Goal: Obtain resource: Download file/media

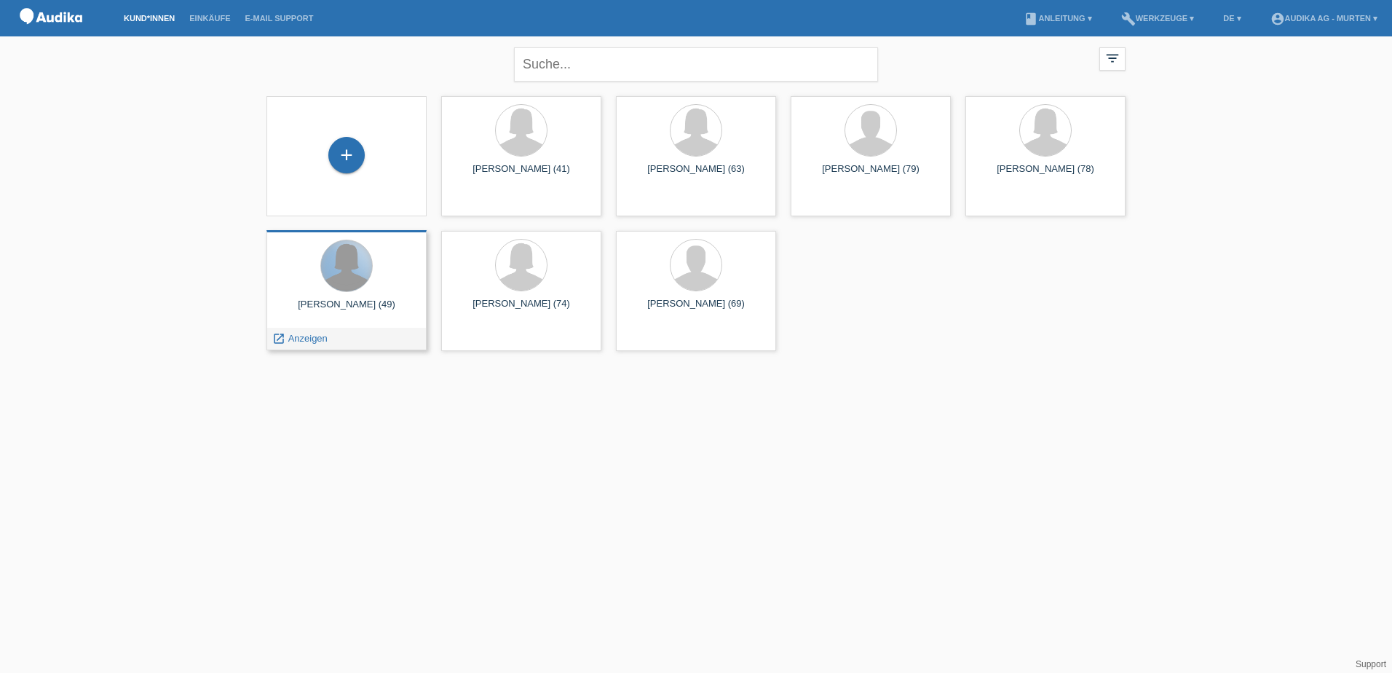
click at [352, 283] on div at bounding box center [346, 265] width 51 height 51
click at [304, 340] on span "Anzeigen" at bounding box center [307, 338] width 39 height 11
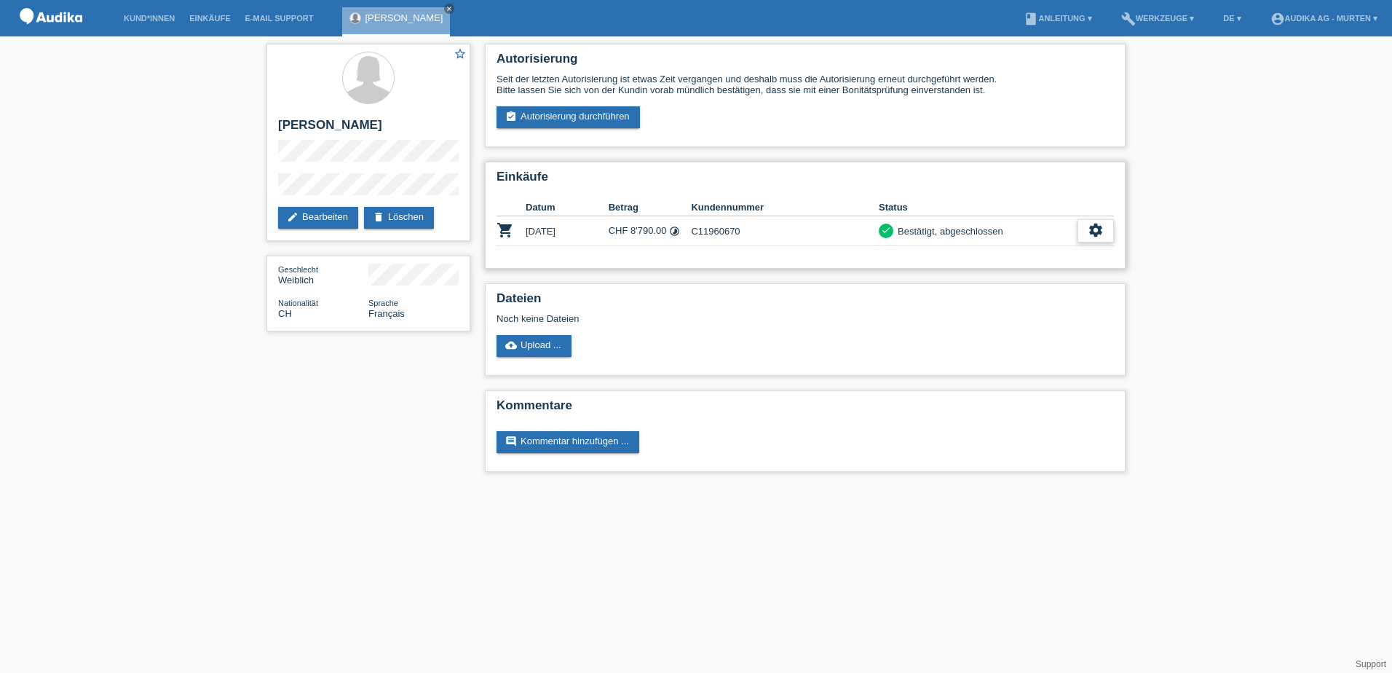
click at [1098, 229] on icon "settings" at bounding box center [1096, 230] width 16 height 16
click at [1097, 230] on icon "settings" at bounding box center [1096, 230] width 16 height 16
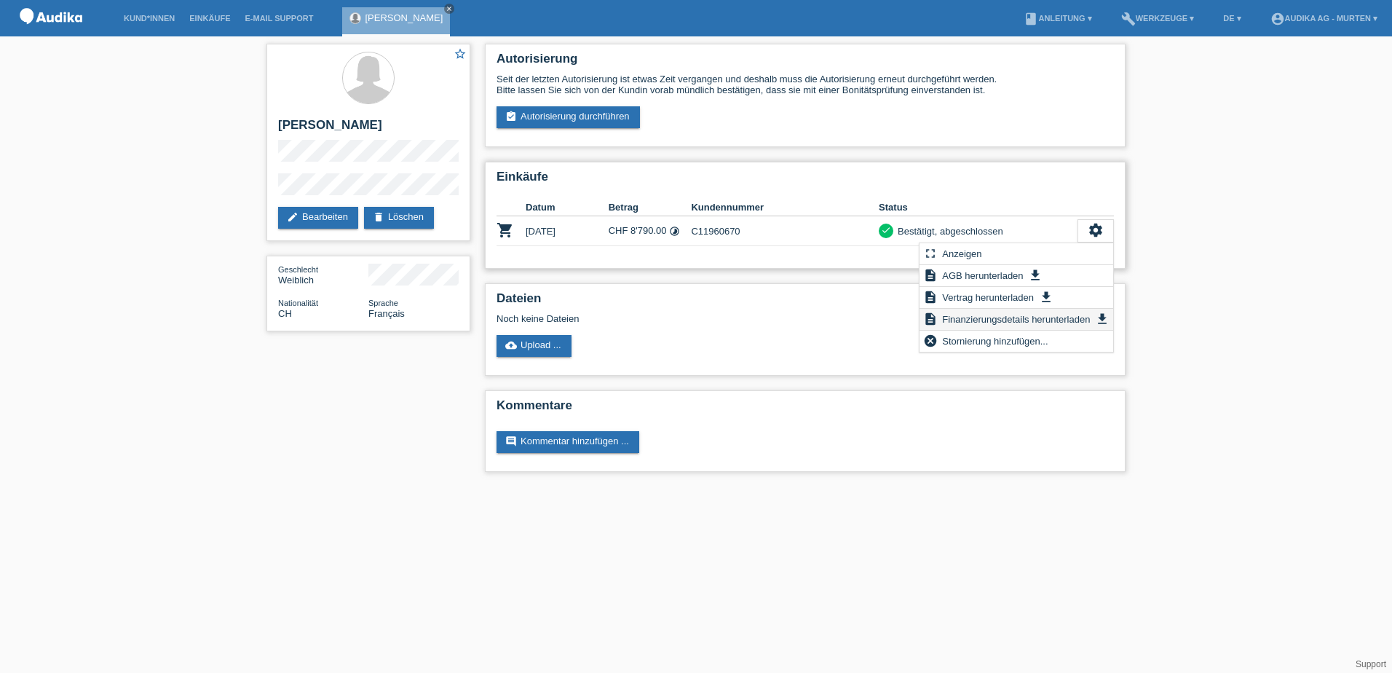
click at [1003, 322] on span "Finanzierungsdetails herunterladen" at bounding box center [1016, 318] width 152 height 17
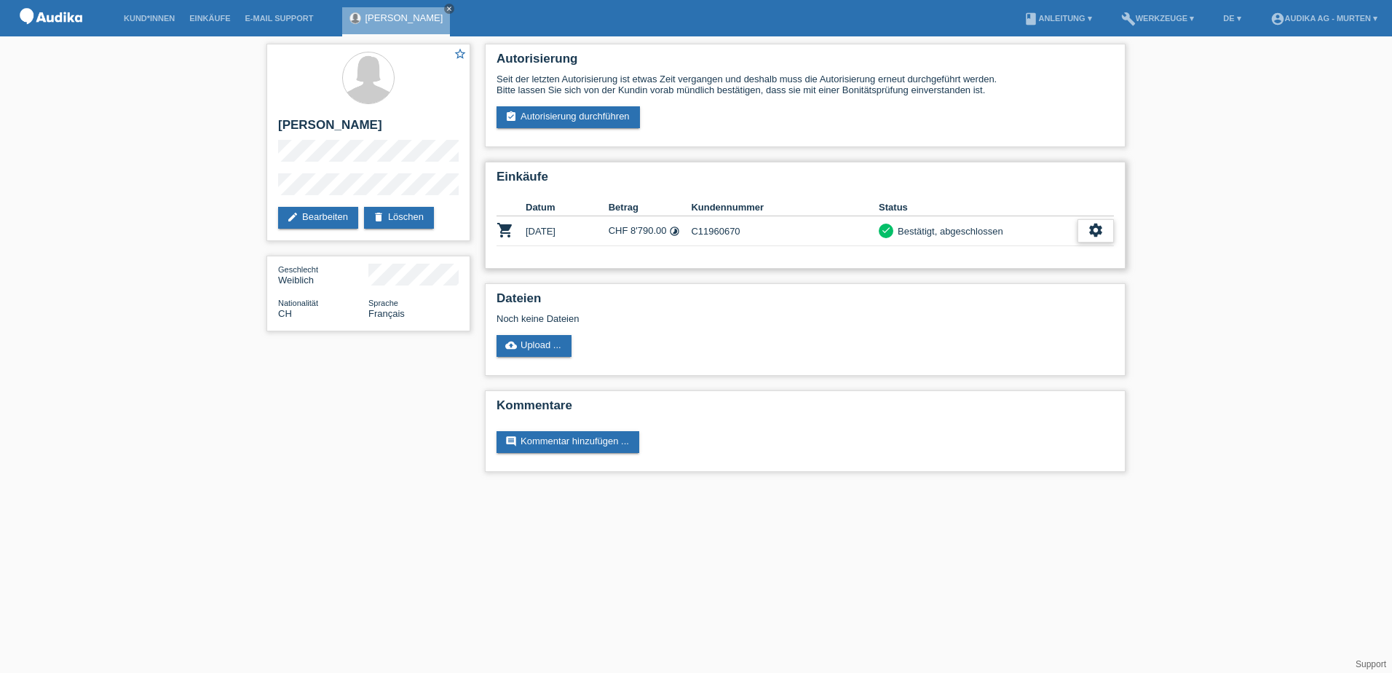
click at [1090, 226] on icon "settings" at bounding box center [1096, 230] width 16 height 16
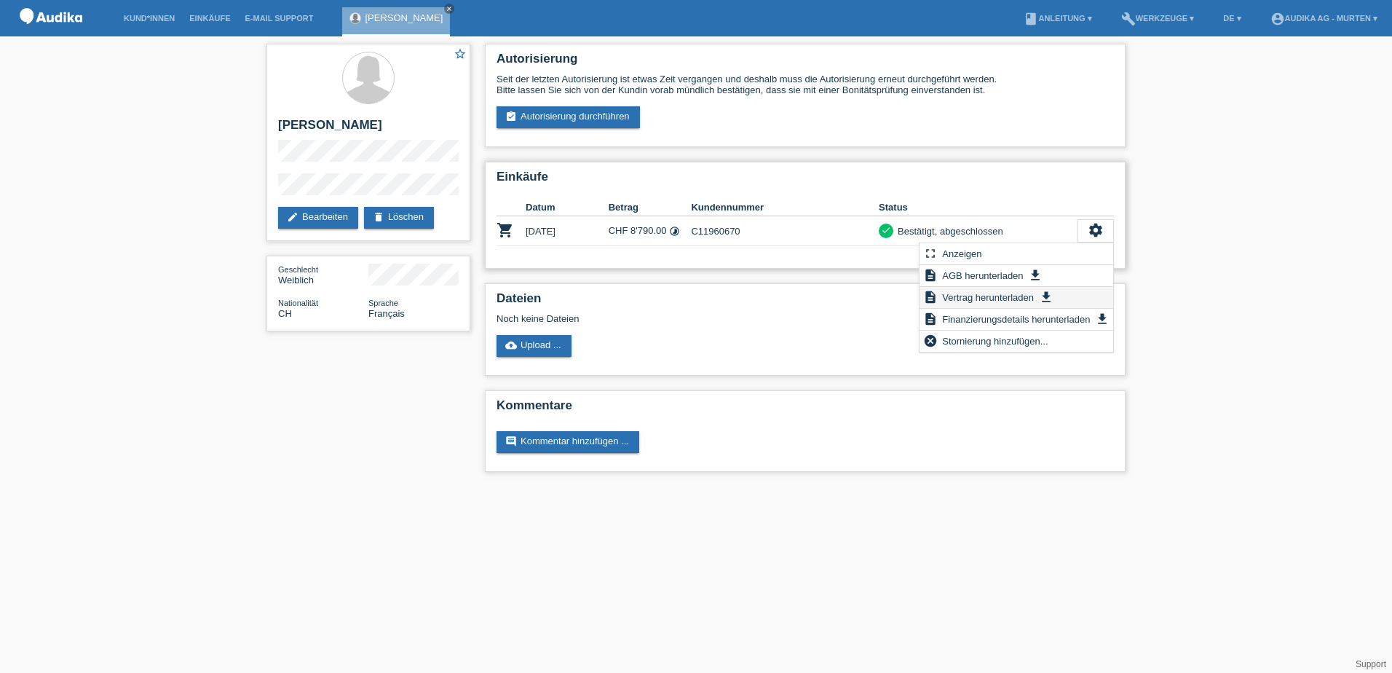
click at [1008, 299] on span "Vertrag herunterladen" at bounding box center [988, 296] width 96 height 17
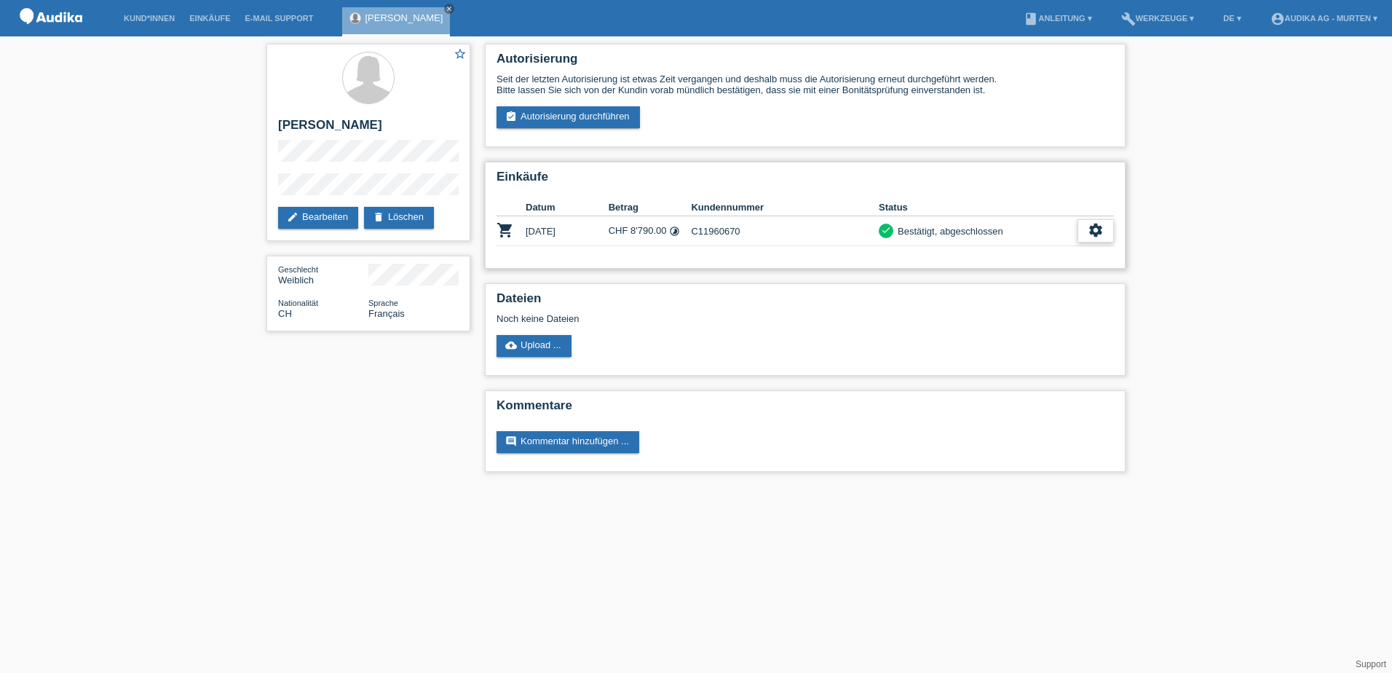
click at [1095, 229] on icon "settings" at bounding box center [1096, 230] width 16 height 16
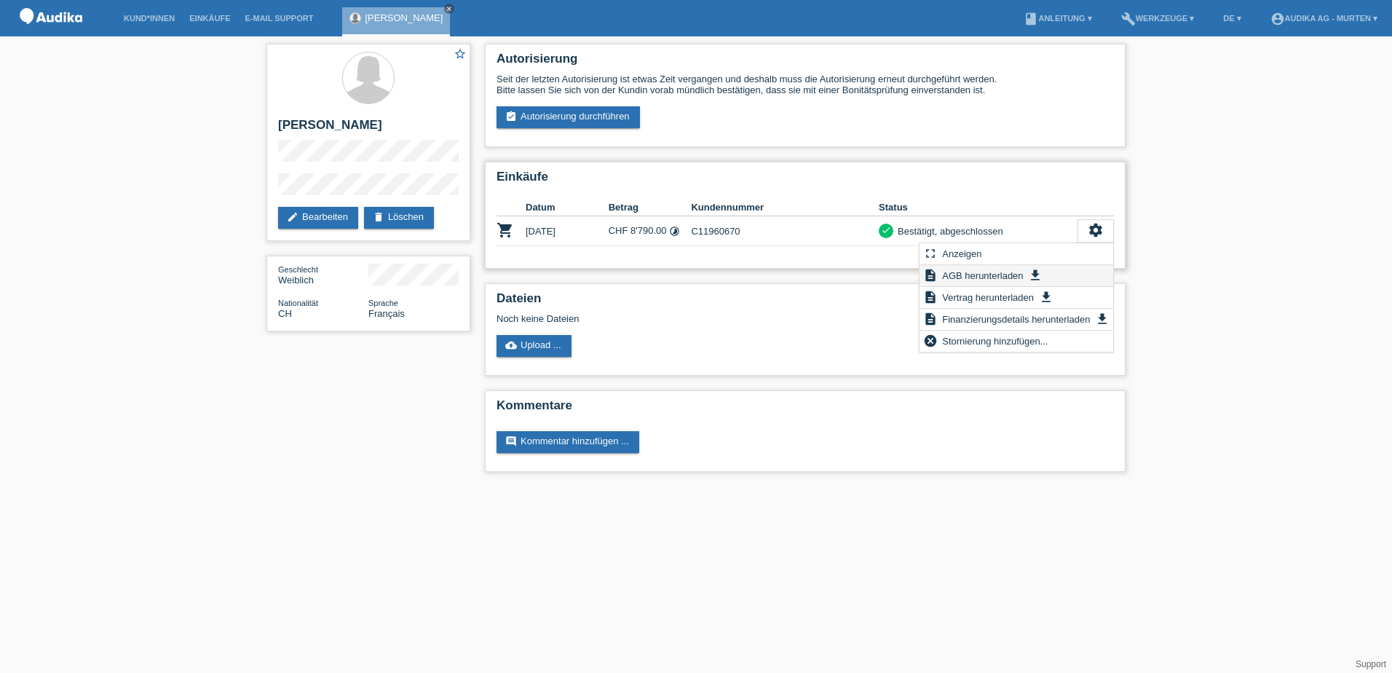
click at [1006, 275] on span "AGB herunterladen" at bounding box center [982, 275] width 85 height 17
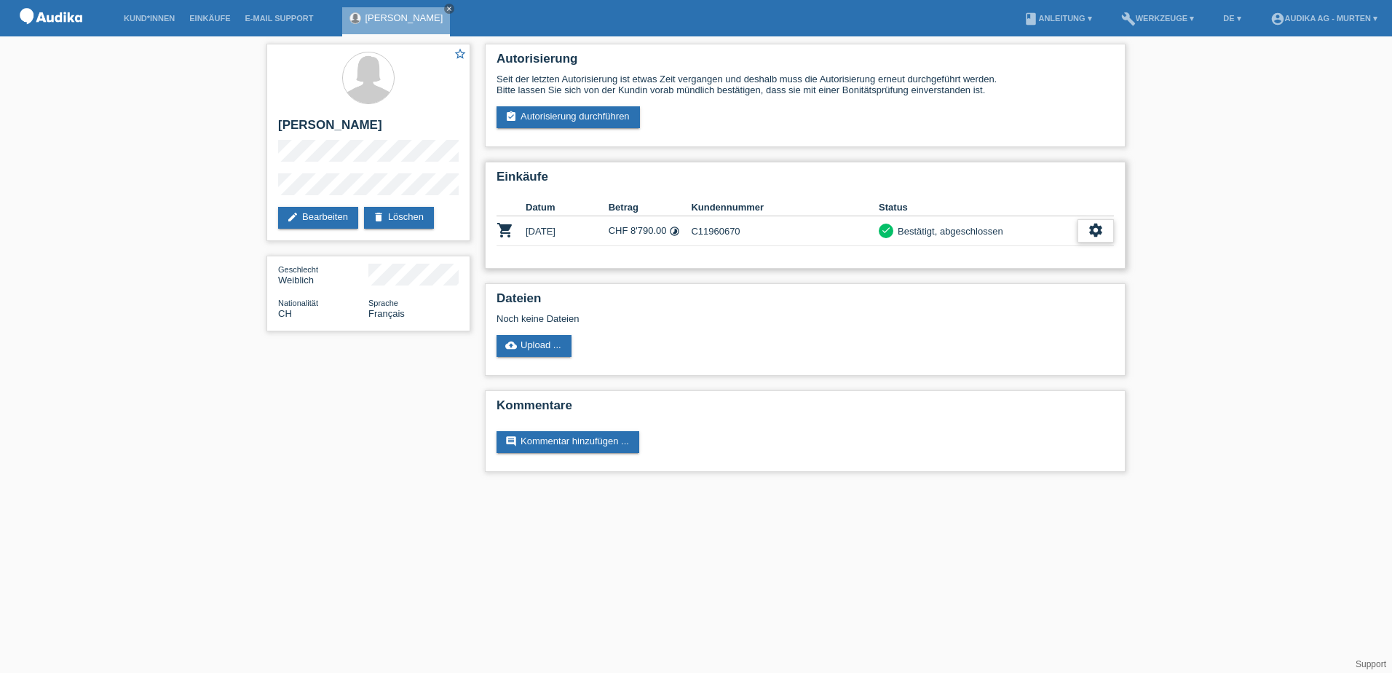
click at [1099, 226] on icon "settings" at bounding box center [1096, 230] width 16 height 16
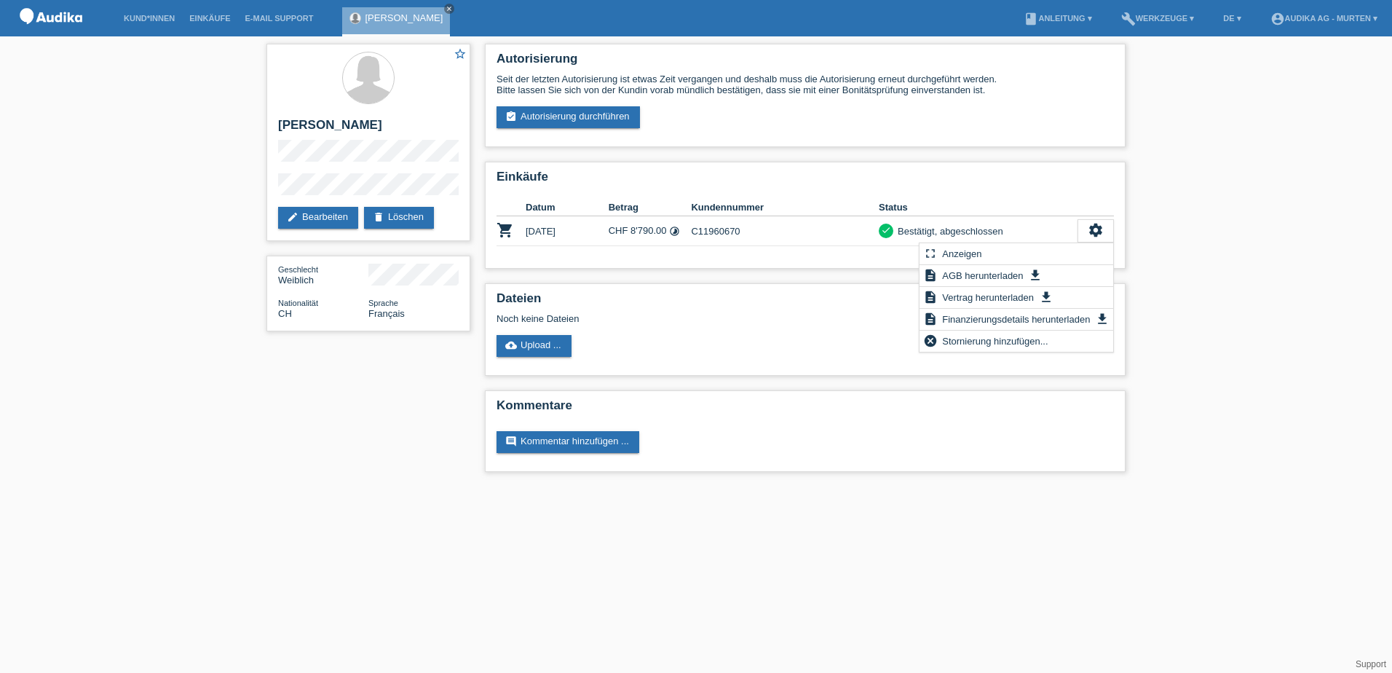
click at [1271, 186] on div "star_border [PERSON_NAME] edit Bearbeiten delete Löschen Geschlecht Weiblich Na…" at bounding box center [696, 261] width 1392 height 450
click at [656, 307] on h2 "Dateien" at bounding box center [805, 302] width 617 height 22
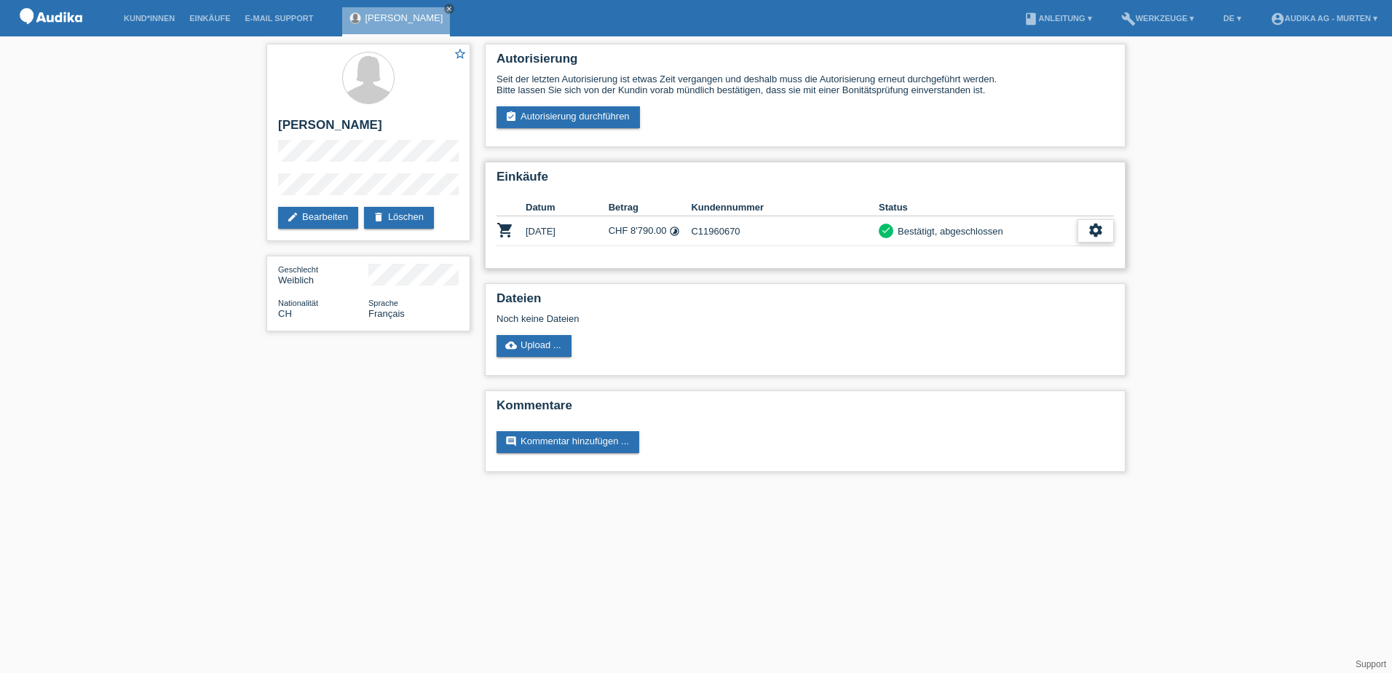
click at [1102, 231] on icon "settings" at bounding box center [1096, 230] width 16 height 16
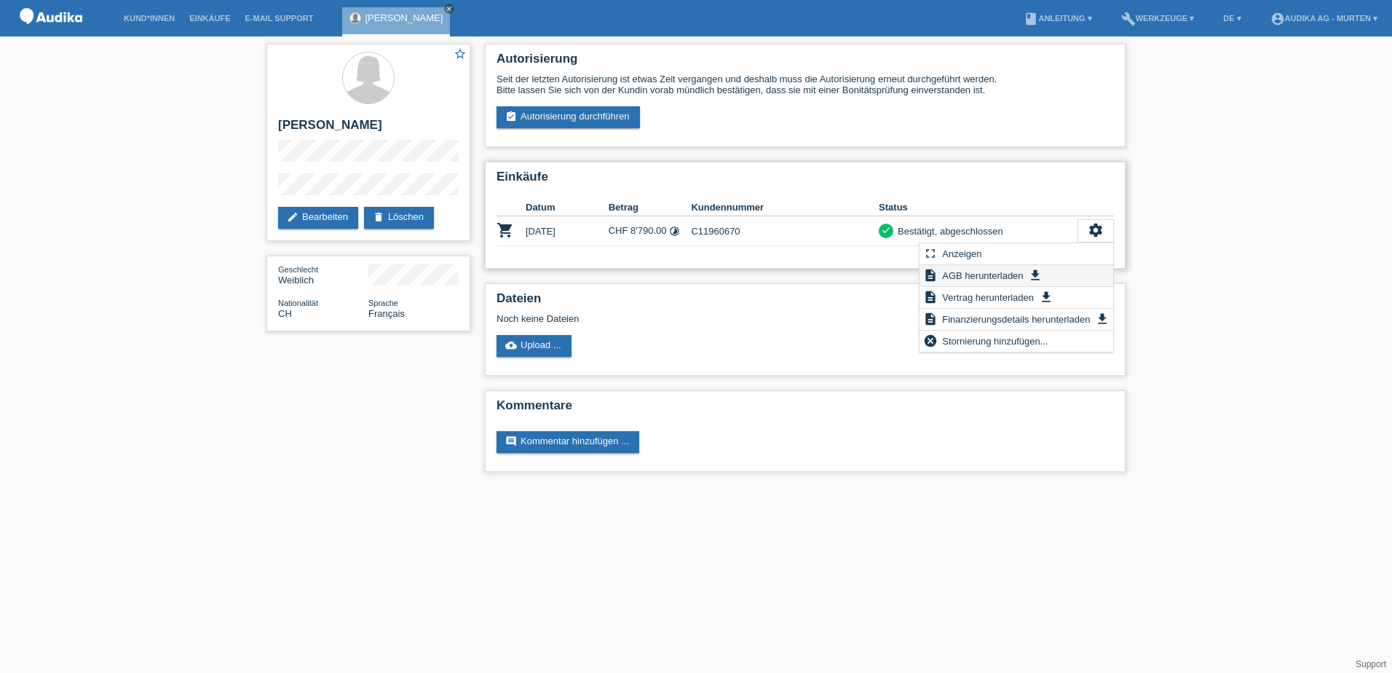
click at [1004, 275] on span "AGB herunterladen" at bounding box center [982, 275] width 85 height 17
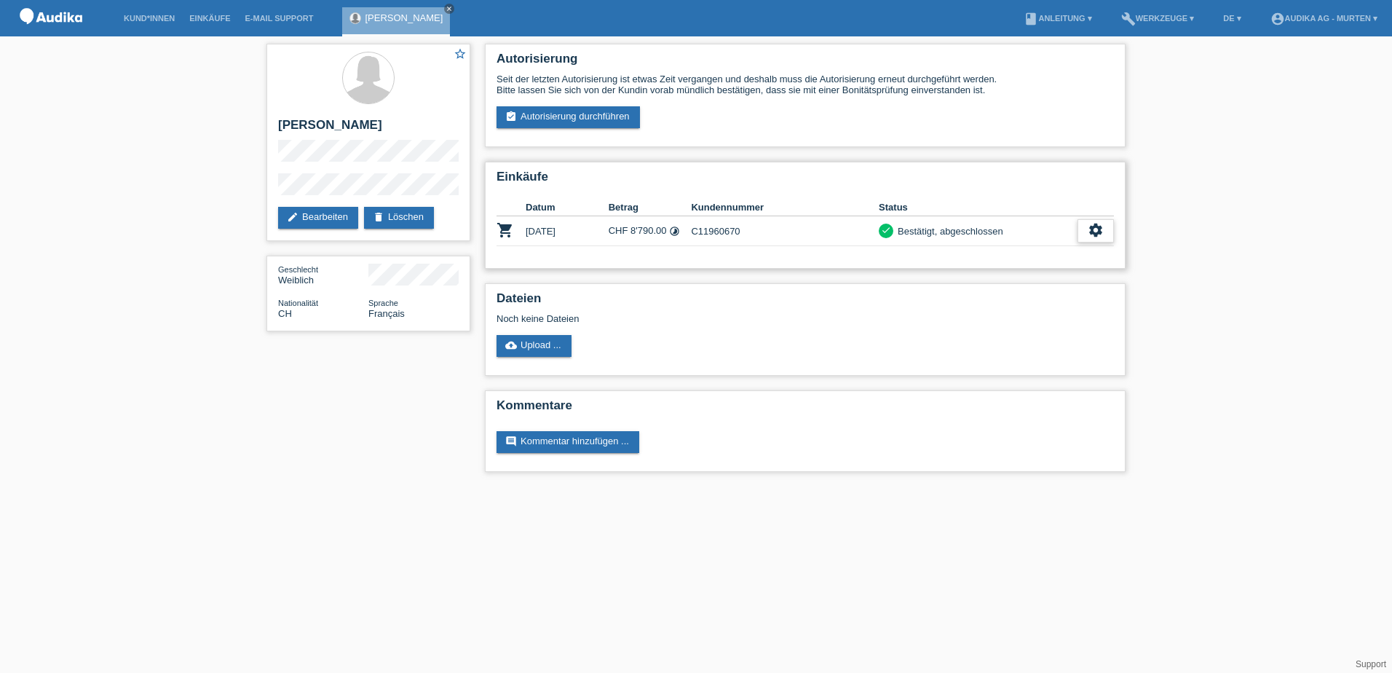
click at [1095, 231] on icon "settings" at bounding box center [1096, 230] width 16 height 16
click at [1102, 231] on icon "settings" at bounding box center [1096, 230] width 16 height 16
click at [1100, 229] on icon "settings" at bounding box center [1096, 230] width 16 height 16
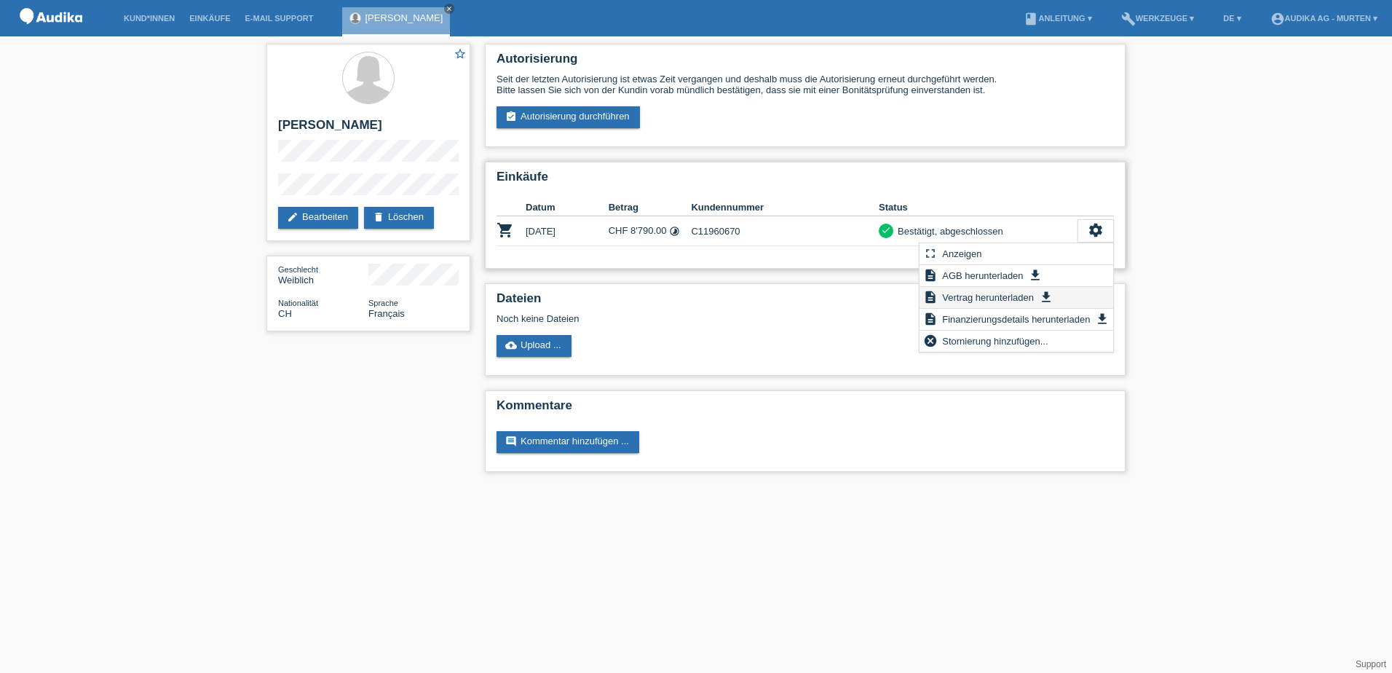
click at [1003, 296] on span "Vertrag herunterladen" at bounding box center [988, 296] width 96 height 17
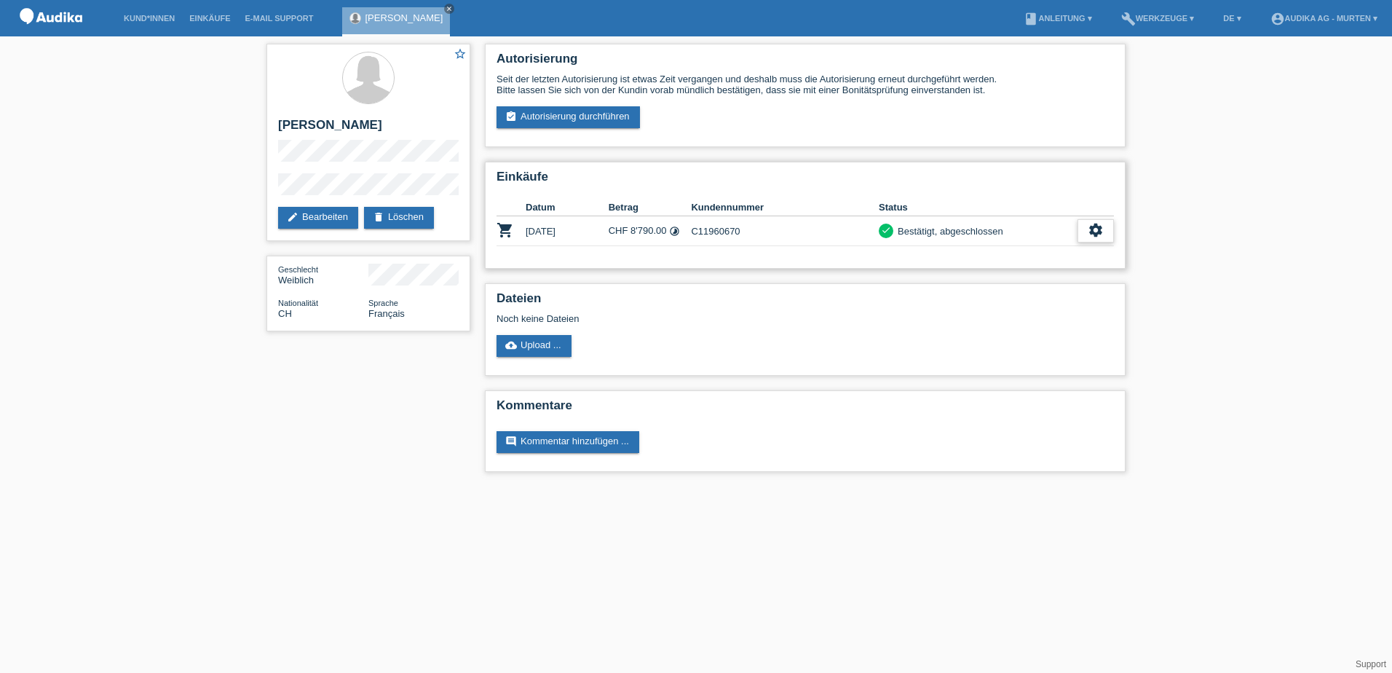
click at [1089, 229] on icon "settings" at bounding box center [1096, 230] width 16 height 16
click at [1094, 232] on icon "settings" at bounding box center [1096, 230] width 16 height 16
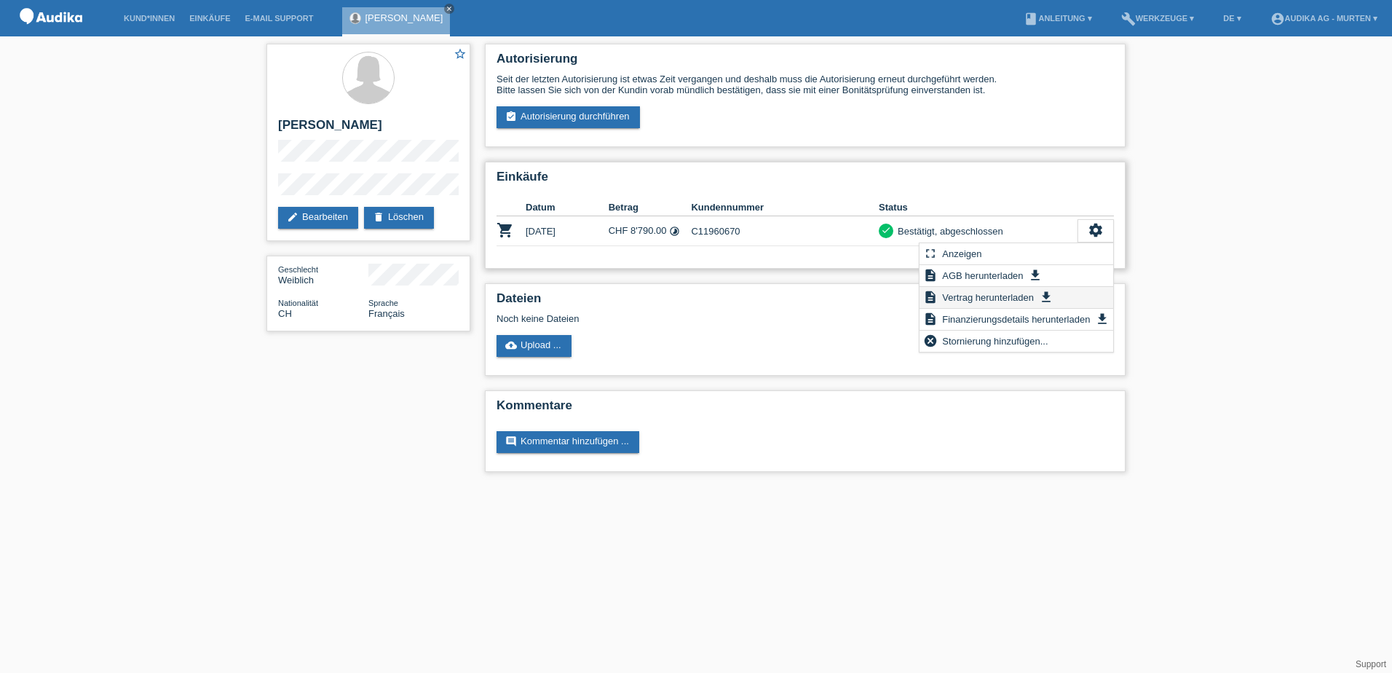
click at [1009, 294] on span "Vertrag herunterladen" at bounding box center [988, 296] width 96 height 17
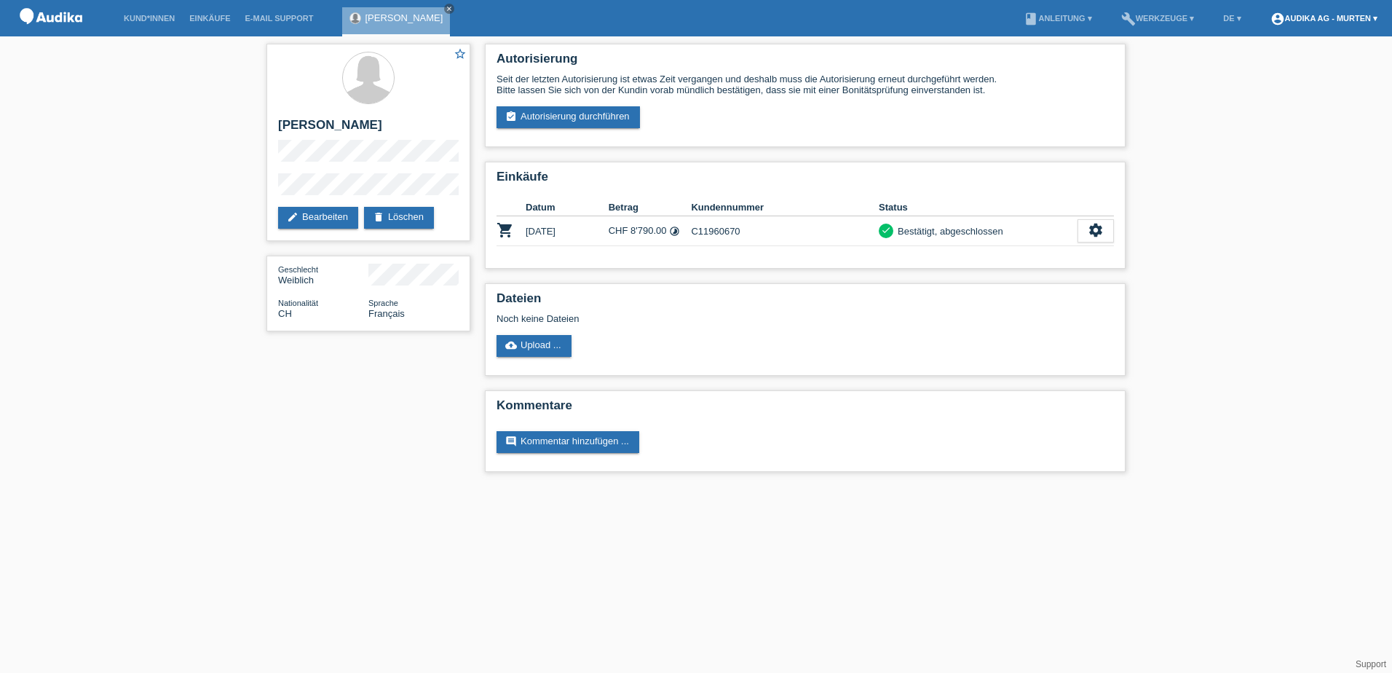
click at [1375, 17] on link "account_circle Audika AG - Murten ▾" at bounding box center [1324, 18] width 122 height 9
click at [1256, 98] on link "Logout" at bounding box center [1263, 103] width 29 height 11
